Goal: Check status: Check status

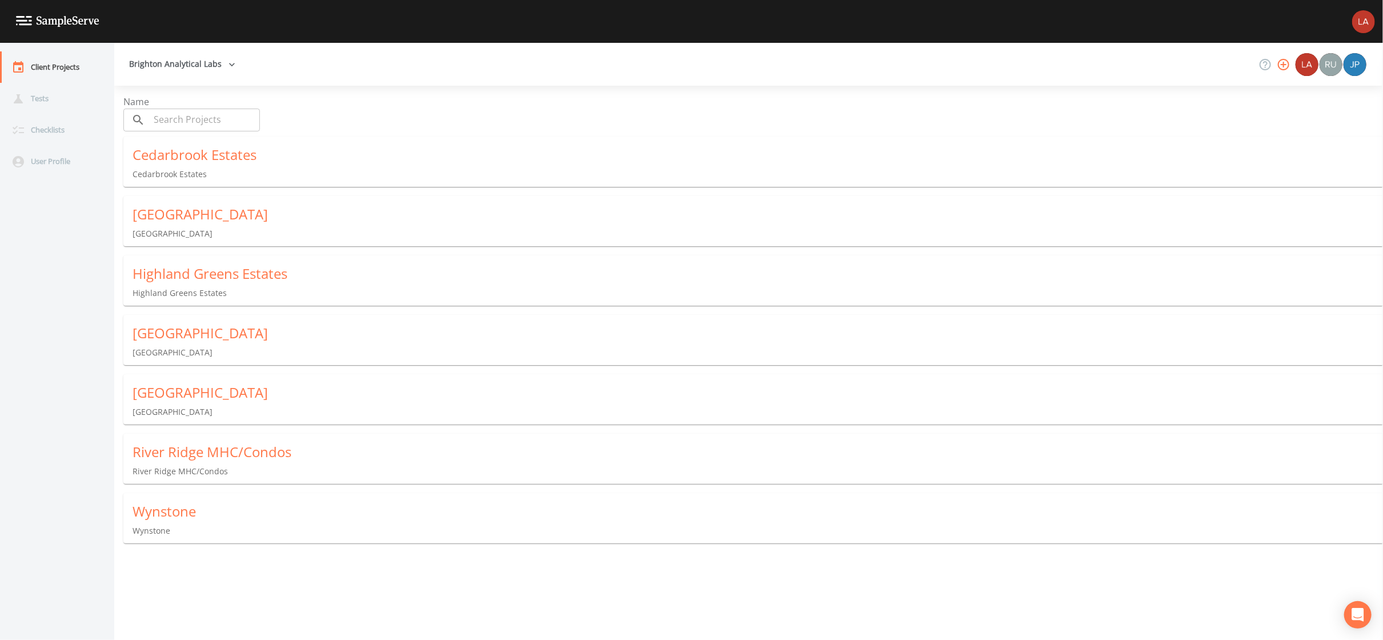
click at [180, 525] on div "Wynstone Wynstone" at bounding box center [757, 519] width 1269 height 53
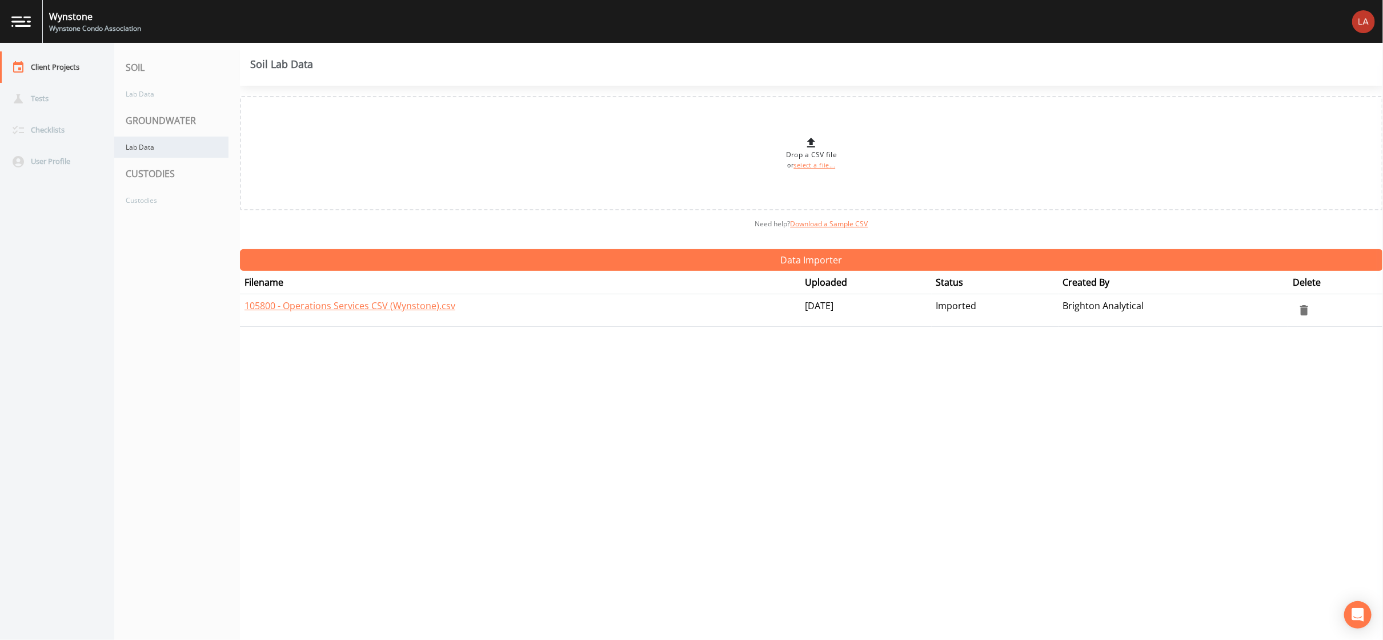
click at [152, 150] on div "Lab Data" at bounding box center [171, 147] width 114 height 21
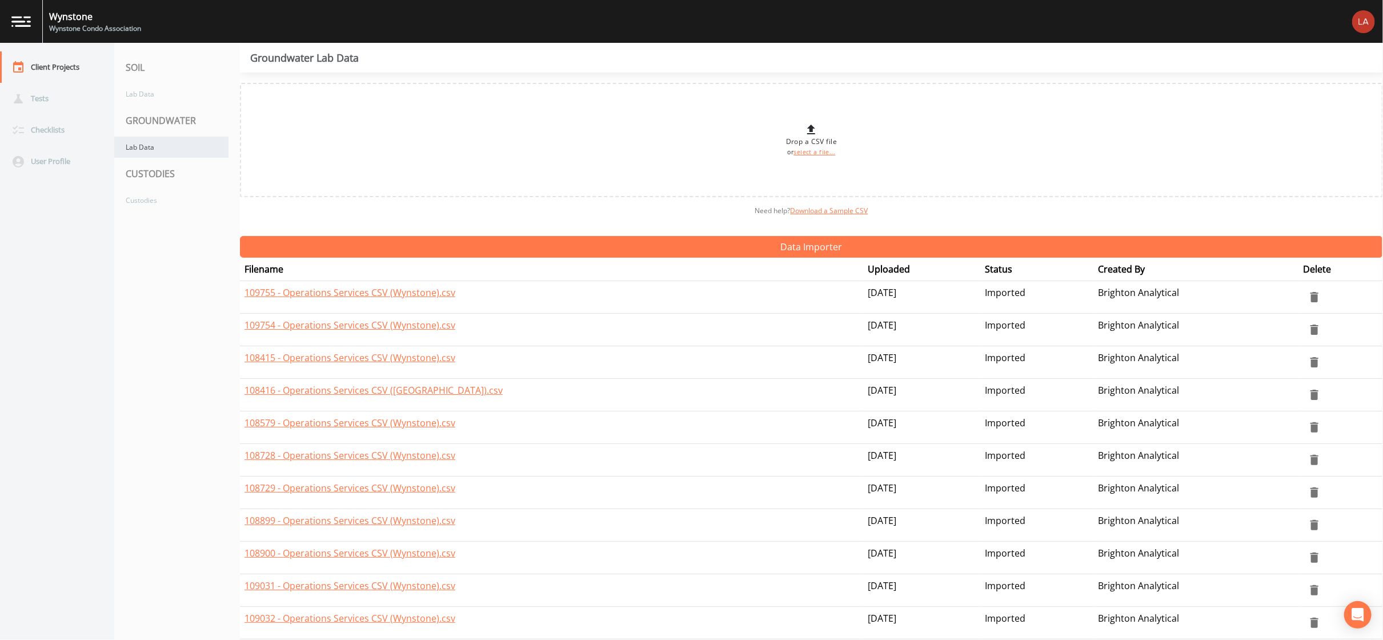
click at [155, 154] on div "Lab Data" at bounding box center [171, 147] width 114 height 21
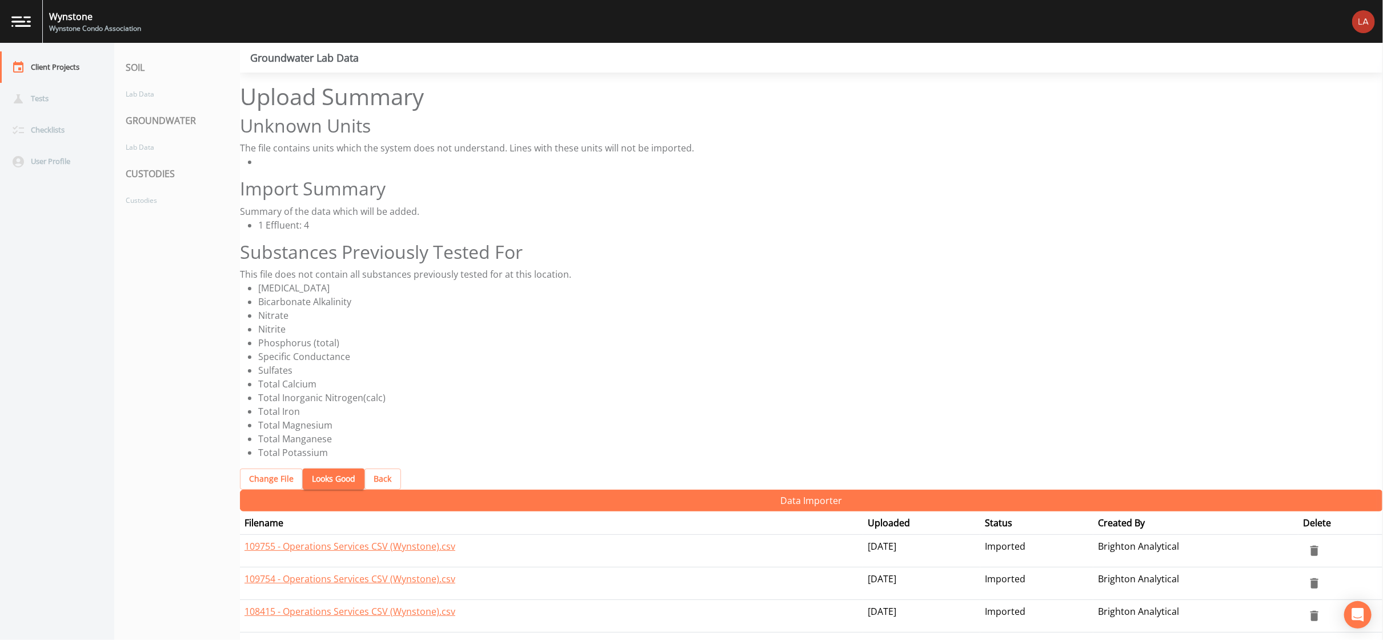
click at [318, 468] on button "Looks Good" at bounding box center [334, 478] width 62 height 21
click at [320, 468] on button "Looks Good" at bounding box center [334, 478] width 62 height 21
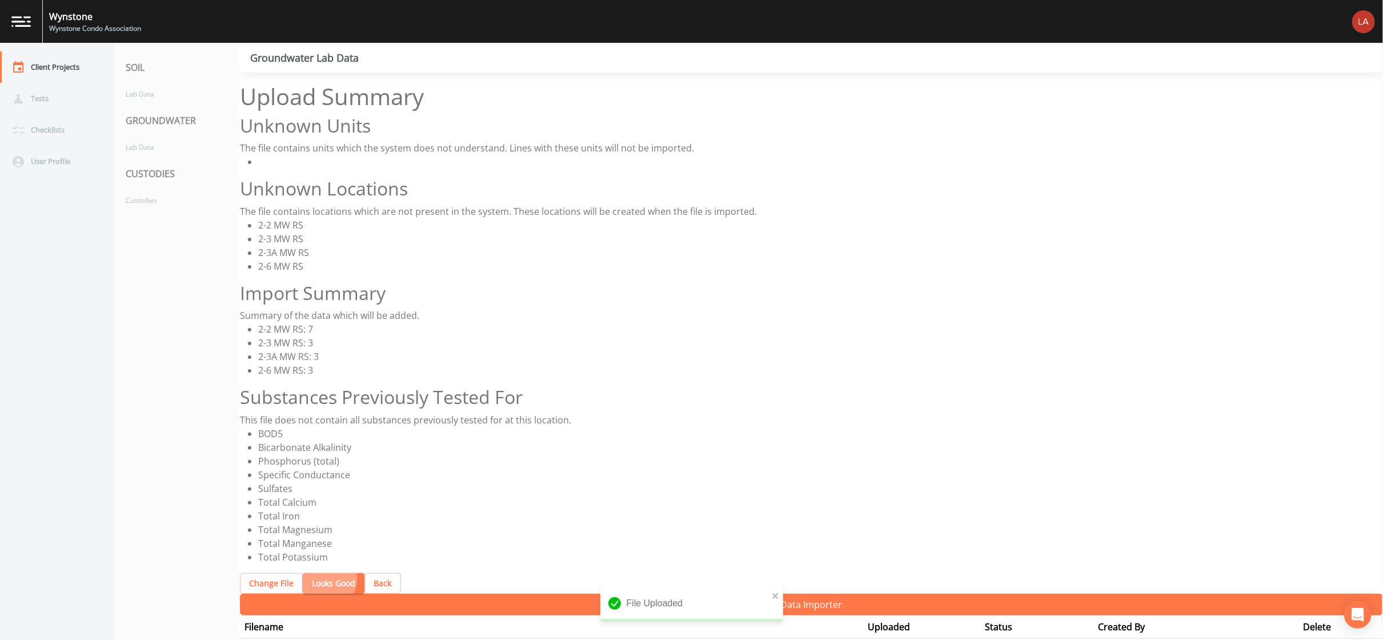
click at [311, 573] on button "Looks Good" at bounding box center [334, 583] width 62 height 21
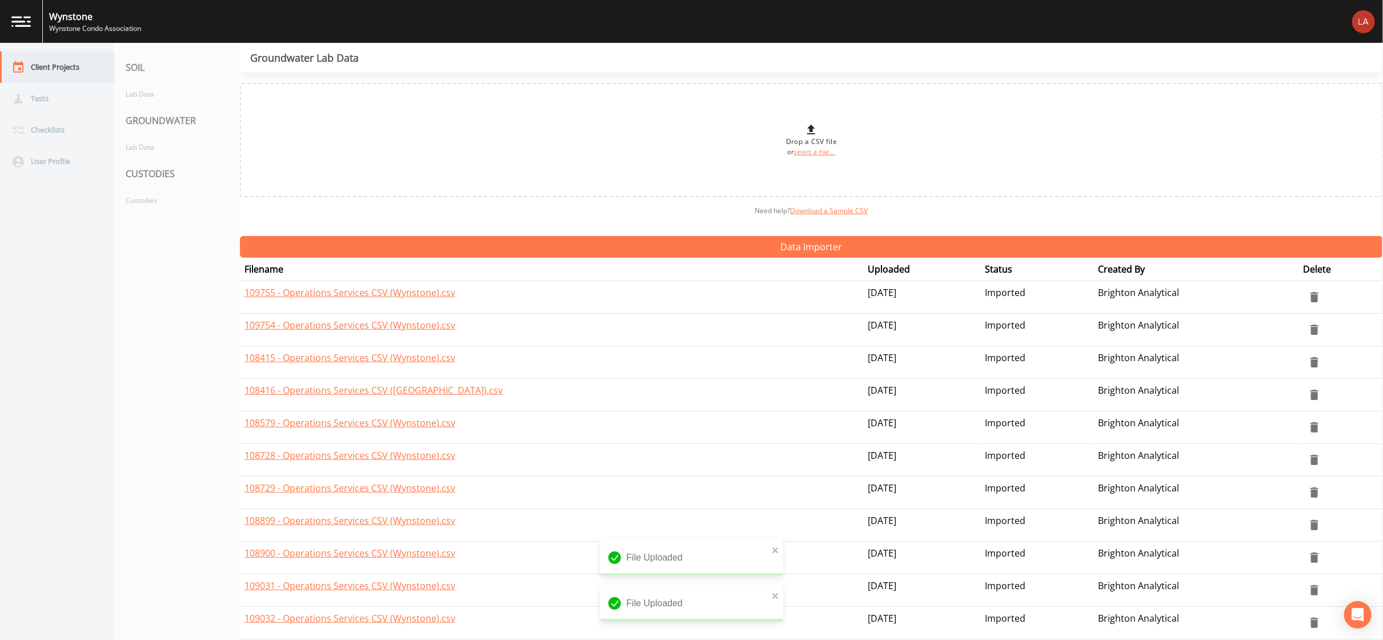
click at [51, 71] on div "Client Projects" at bounding box center [51, 66] width 103 height 31
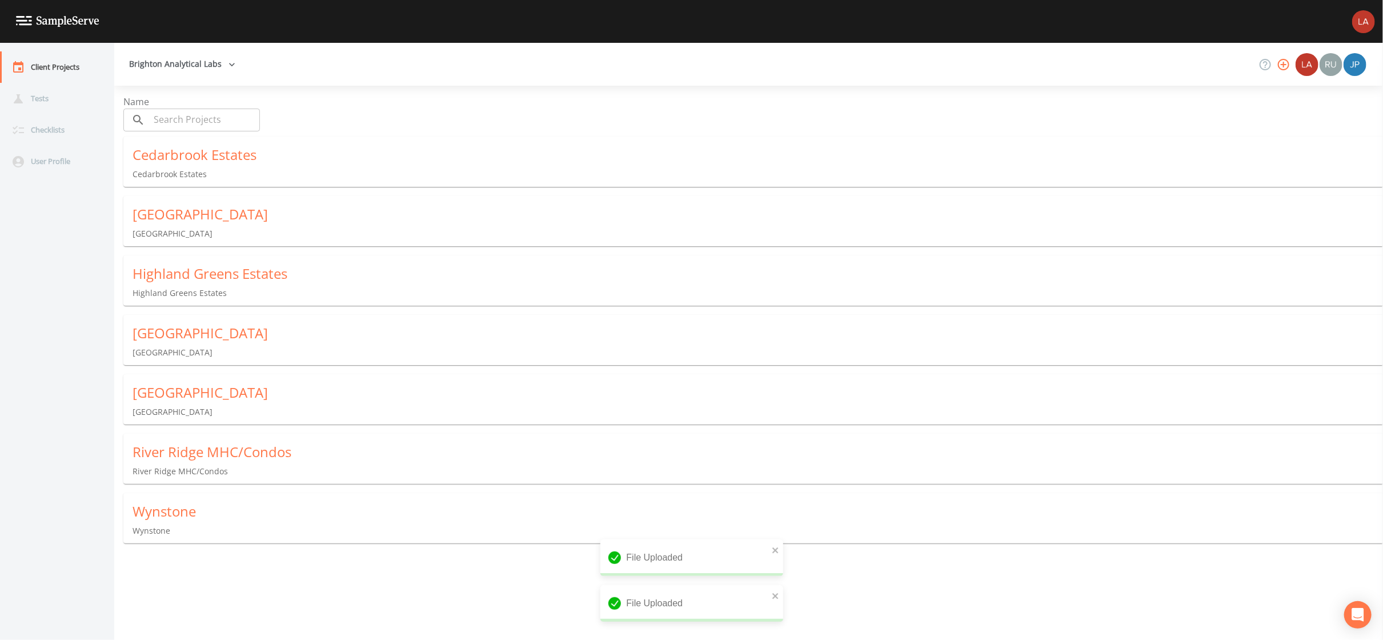
click at [164, 158] on div "Cedarbrook Estates [GEOGRAPHIC_DATA]" at bounding box center [757, 163] width 1269 height 53
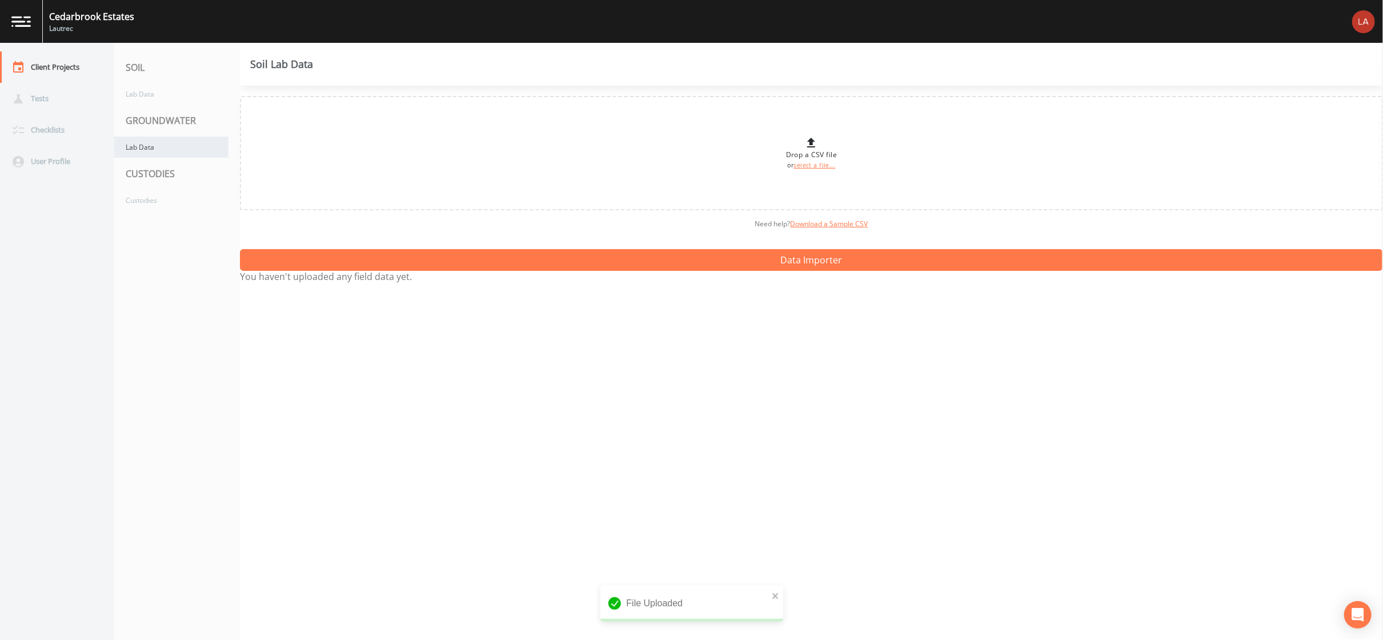
click at [178, 140] on div "Lab Data" at bounding box center [171, 147] width 114 height 21
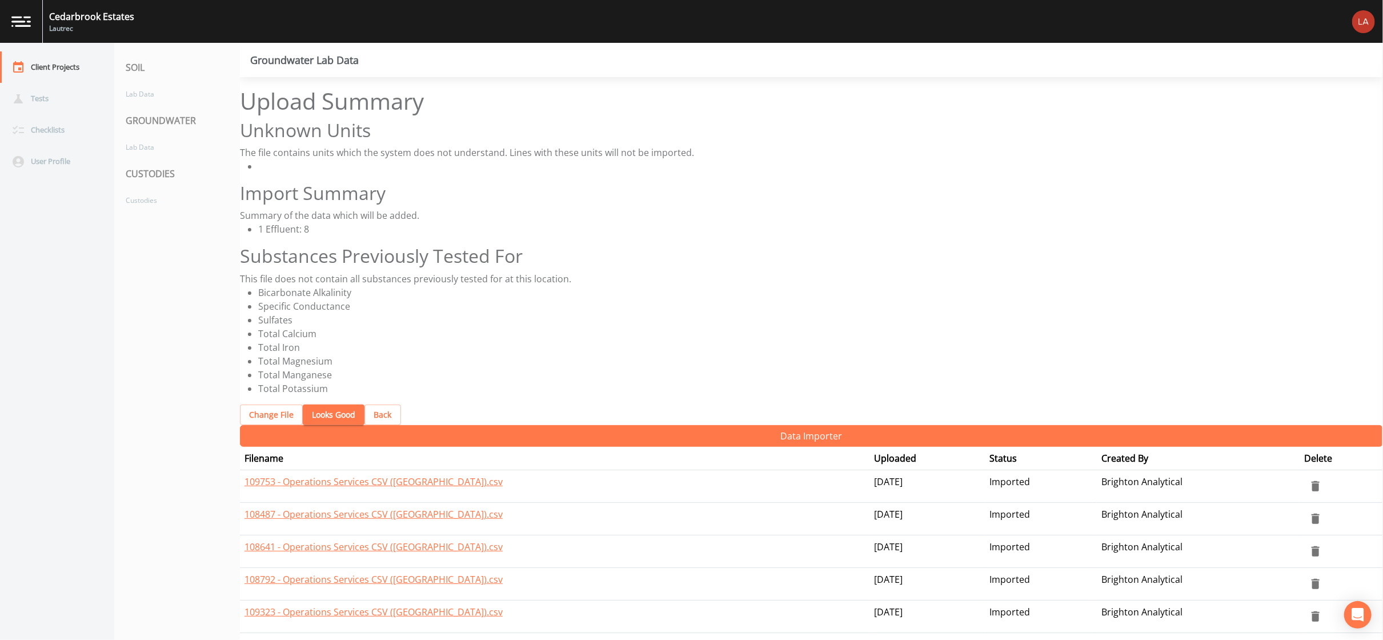
click at [325, 404] on button "Looks Good" at bounding box center [334, 414] width 62 height 21
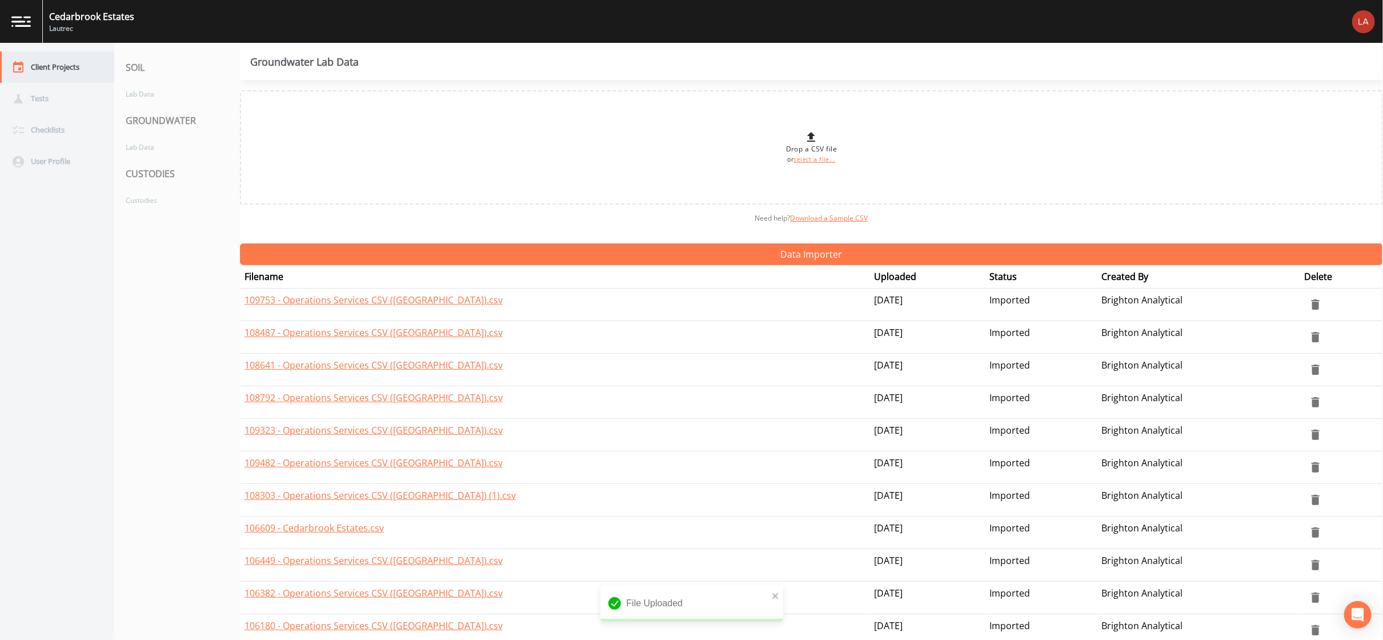
click at [62, 66] on div "Client Projects" at bounding box center [51, 66] width 103 height 31
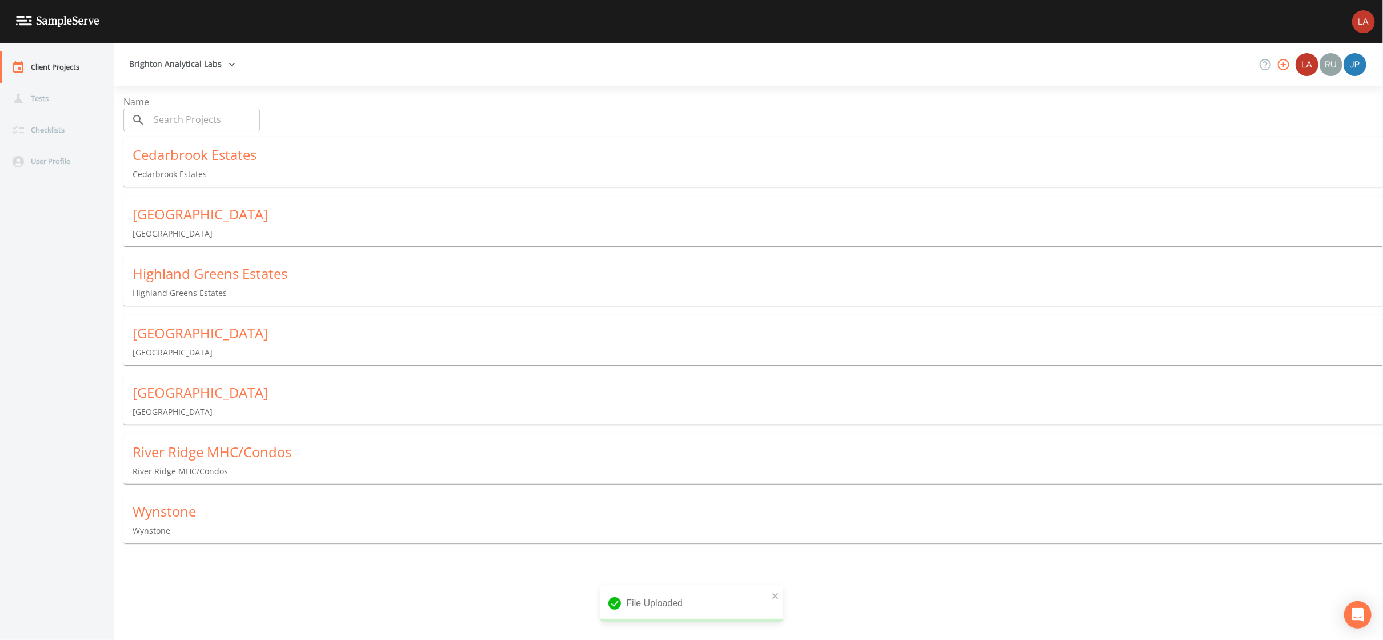
click at [191, 422] on div "[GEOGRAPHIC_DATA] [GEOGRAPHIC_DATA]" at bounding box center [757, 399] width 1269 height 50
click at [198, 443] on div "River Ridge MHC/Condos" at bounding box center [758, 452] width 1250 height 18
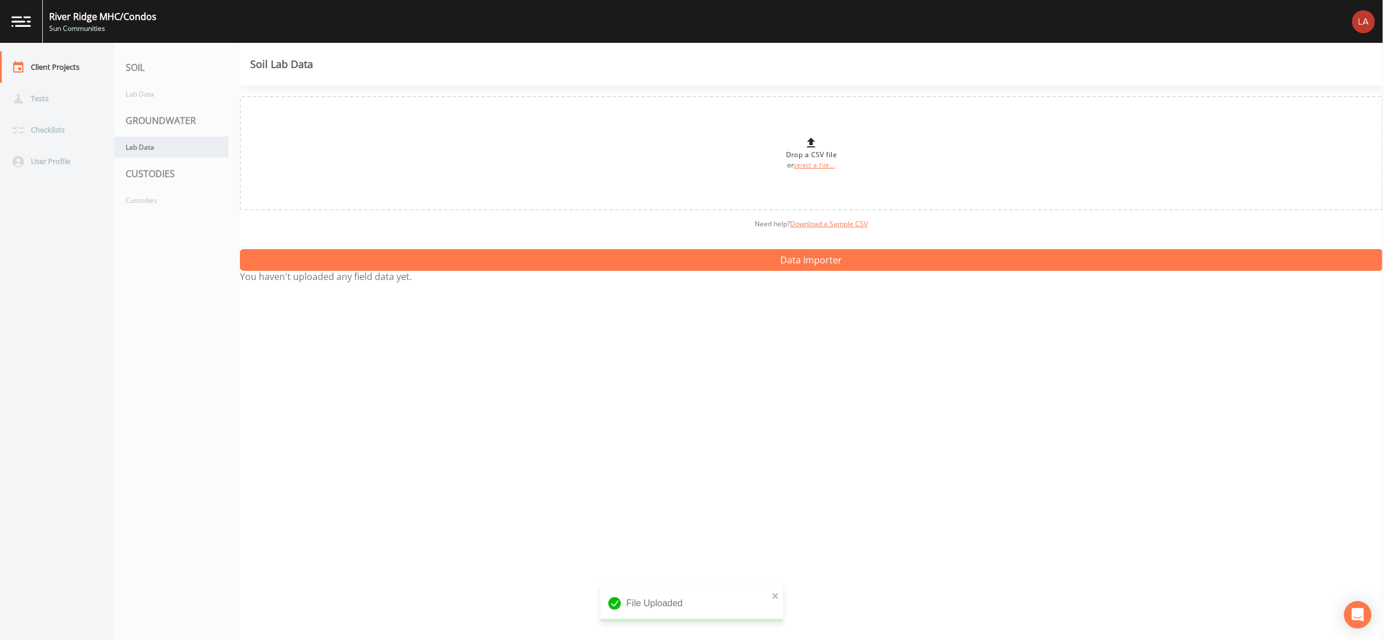
click at [120, 145] on div "Lab Data" at bounding box center [171, 147] width 114 height 21
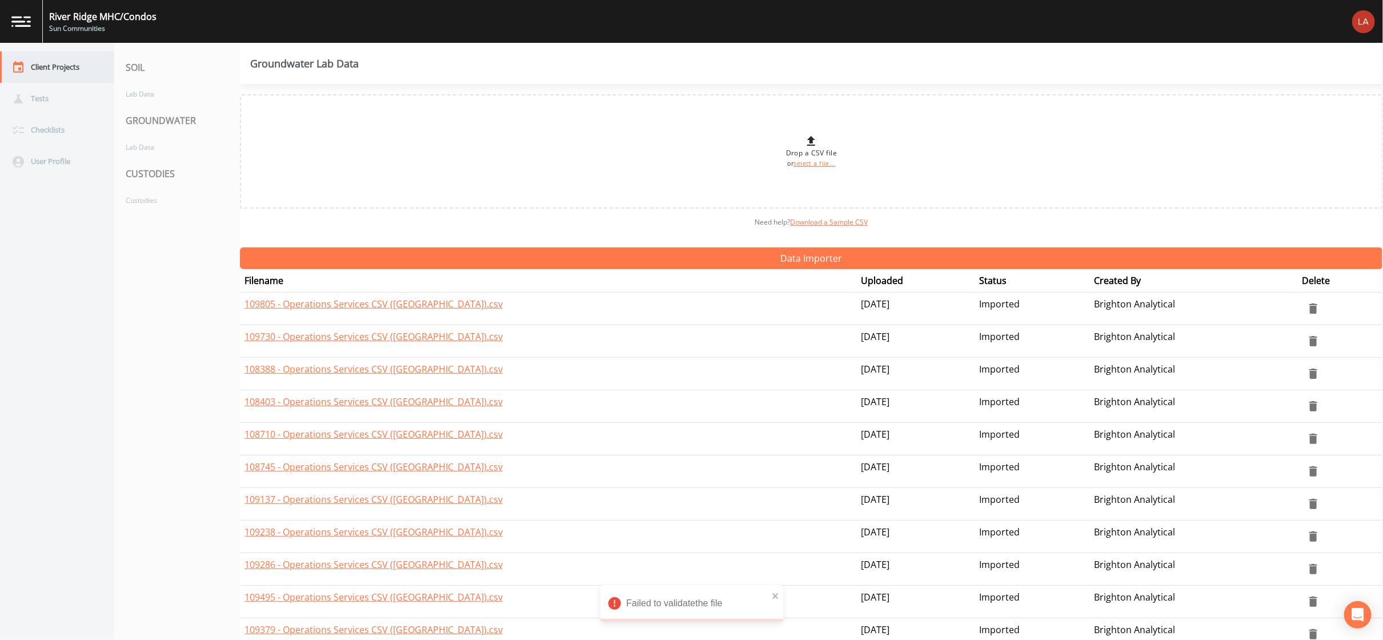
click at [95, 70] on div "Client Projects" at bounding box center [51, 66] width 103 height 31
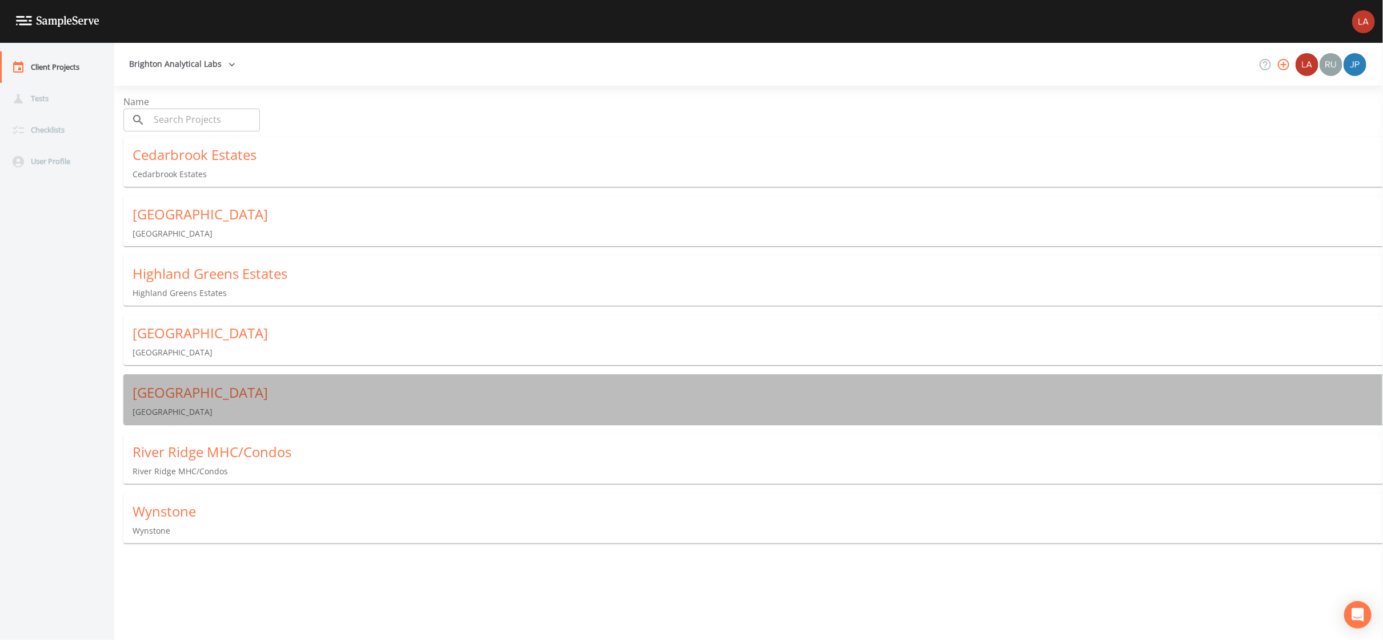
click at [180, 386] on div "[GEOGRAPHIC_DATA]" at bounding box center [758, 392] width 1250 height 18
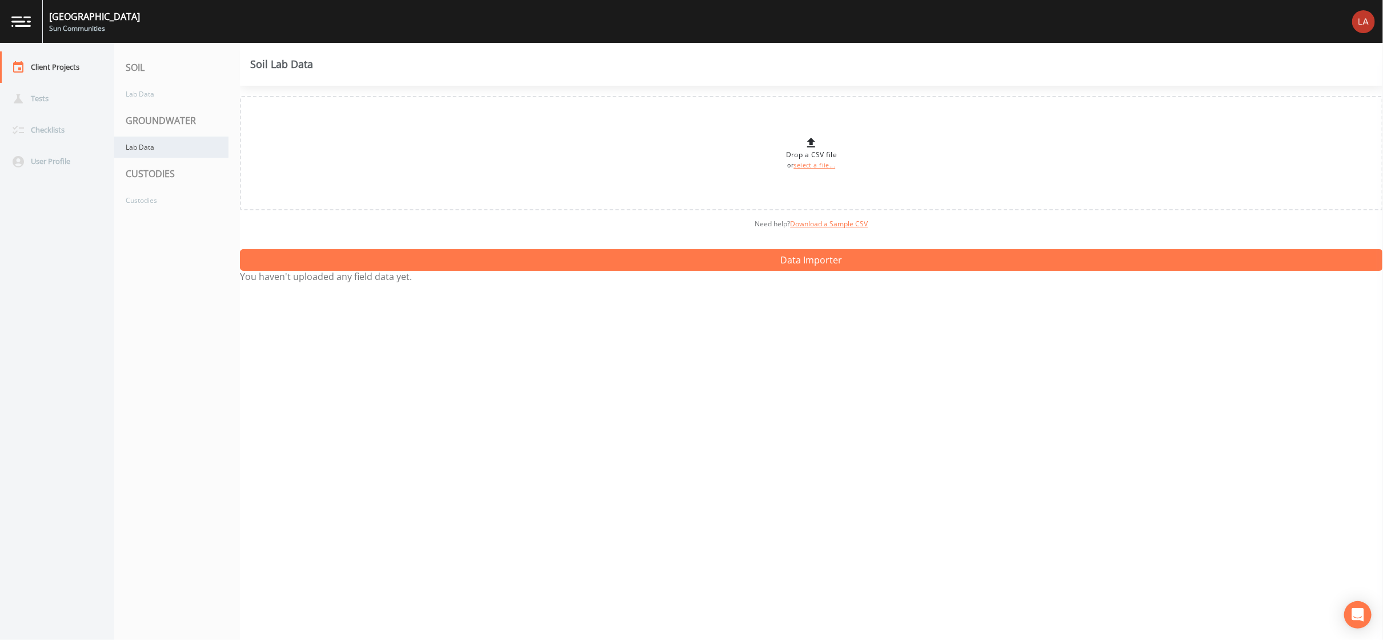
click at [186, 141] on div "Lab Data" at bounding box center [171, 147] width 114 height 21
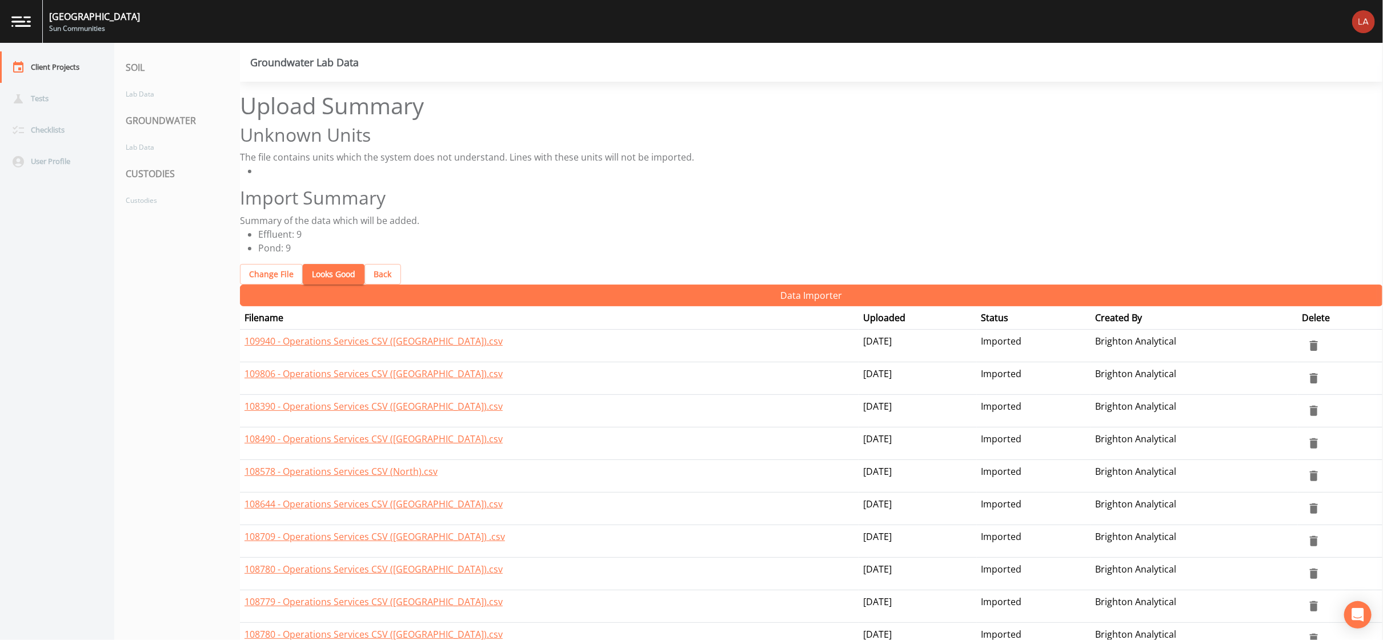
click at [317, 264] on button "Looks Good" at bounding box center [334, 274] width 62 height 21
